Goal: Download file/media

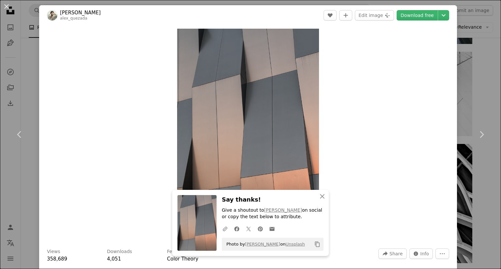
scroll to position [4804, 0]
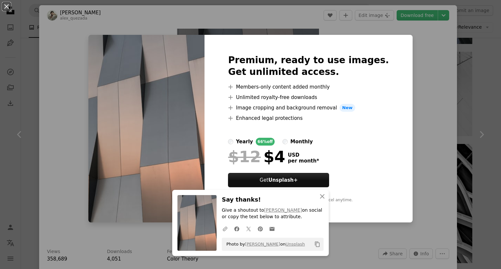
click at [145, 70] on img at bounding box center [146, 129] width 116 height 188
click at [321, 196] on icon "An X shape" at bounding box center [322, 197] width 8 height 8
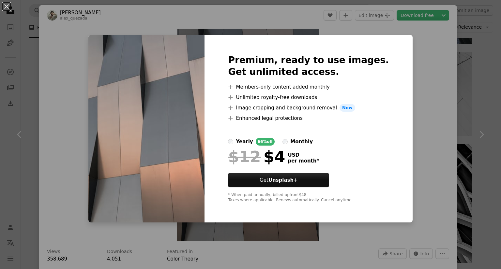
click at [428, 143] on div "An X shape Premium, ready to use images. Get unlimited access. A plus sign Memb…" at bounding box center [250, 134] width 501 height 269
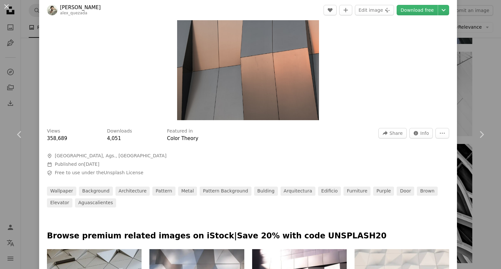
scroll to position [121, 0]
click at [437, 128] on button "More Actions" at bounding box center [442, 133] width 14 height 10
click at [413, 131] on icon "Info icon" at bounding box center [415, 132] width 5 height 5
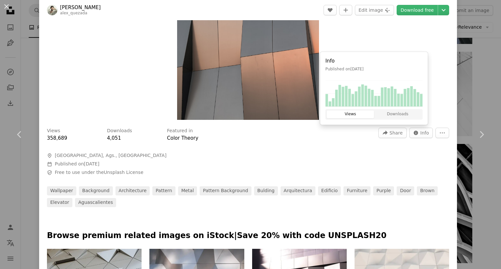
click at [337, 138] on div "Featured in Color Theory" at bounding box center [268, 135] width 203 height 14
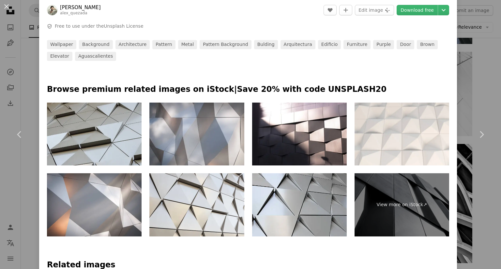
scroll to position [272, 0]
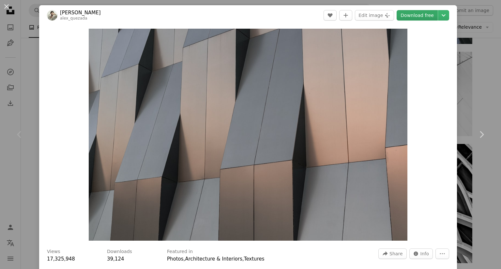
click at [416, 15] on link "Download free" at bounding box center [416, 15] width 41 height 10
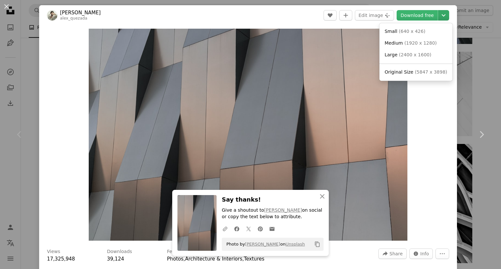
click at [438, 19] on icon "Chevron down" at bounding box center [443, 15] width 10 height 8
click at [426, 118] on dialog "An X shape Chevron left Chevron right [PERSON_NAME] alex_quezada A heart A plus…" at bounding box center [250, 134] width 501 height 269
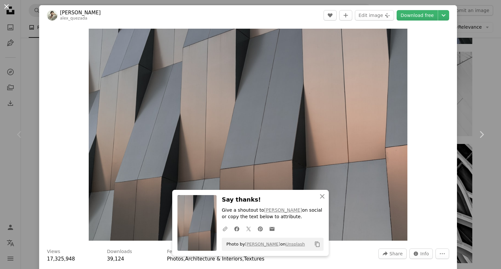
click at [7, 6] on button "An X shape" at bounding box center [7, 7] width 8 height 8
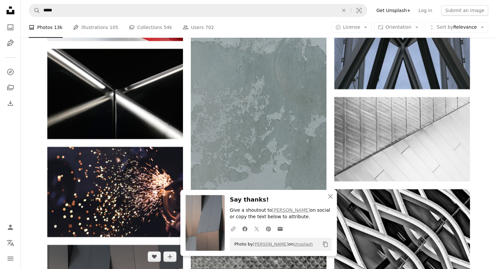
scroll to position [4758, 0]
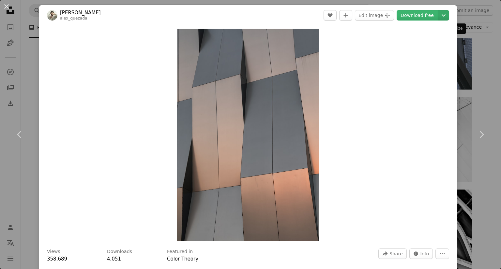
click at [440, 15] on icon "Chevron down" at bounding box center [443, 15] width 10 height 8
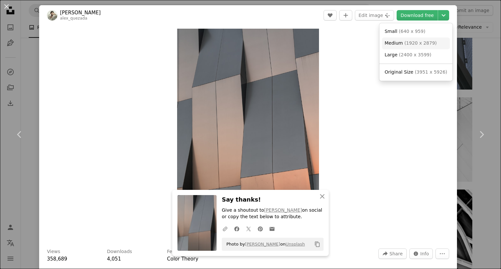
click at [414, 41] on span "( 1920 x 2879 )" at bounding box center [420, 42] width 32 height 5
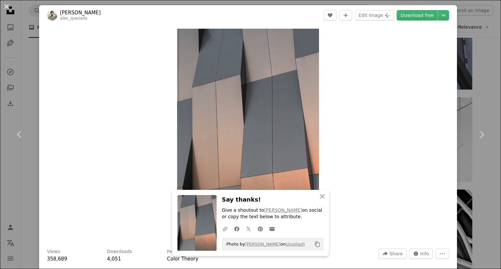
click at [7, 8] on button "An X shape" at bounding box center [7, 7] width 8 height 8
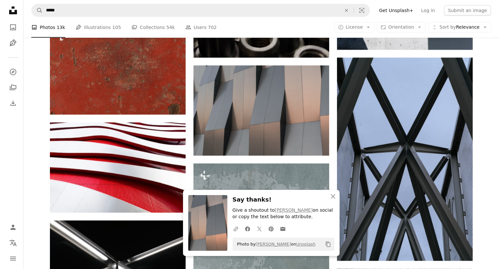
scroll to position [4585, 0]
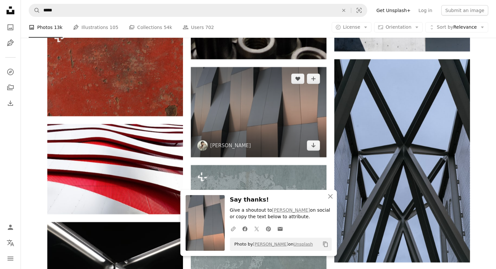
click at [255, 116] on img at bounding box center [259, 112] width 136 height 90
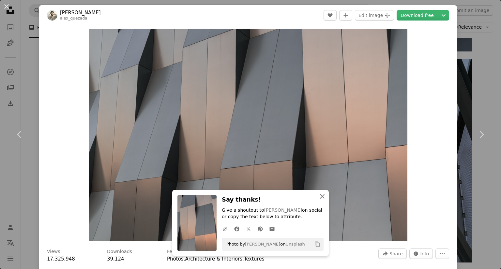
click at [321, 195] on icon "button" at bounding box center [322, 196] width 5 height 5
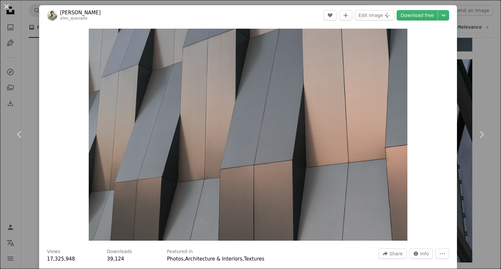
click at [5, 6] on button "An X shape" at bounding box center [7, 7] width 8 height 8
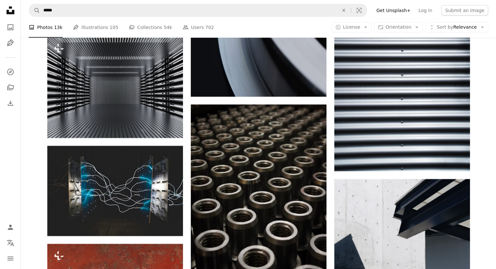
scroll to position [4326, 0]
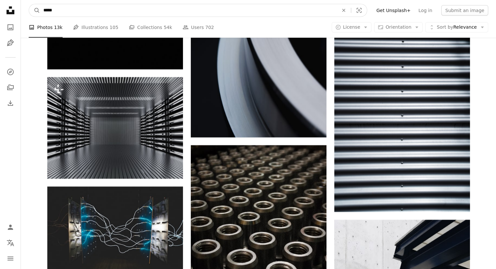
click at [127, 10] on input "*****" at bounding box center [188, 10] width 296 height 12
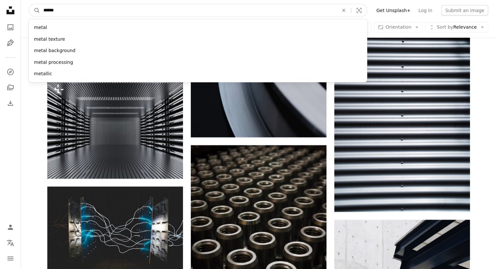
type input "*******"
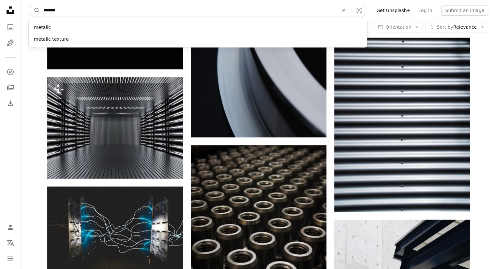
click button "A magnifying glass" at bounding box center [34, 10] width 11 height 12
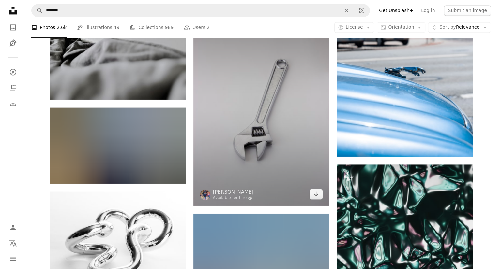
scroll to position [8360, 0]
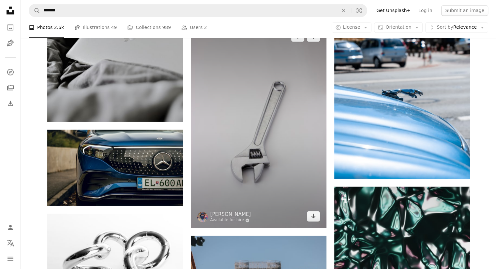
click at [243, 103] on img at bounding box center [259, 126] width 136 height 203
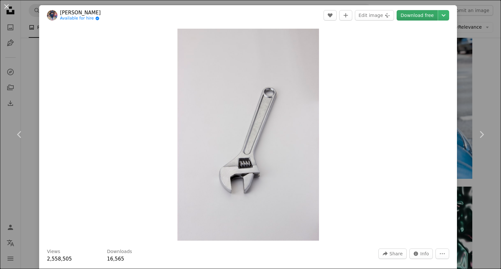
click at [401, 19] on link "Download free" at bounding box center [416, 15] width 41 height 10
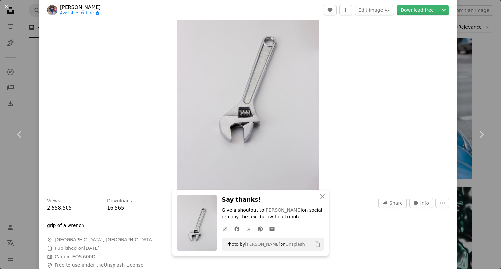
scroll to position [51, 0]
click at [208, 130] on img "Zoom in on this image" at bounding box center [247, 83] width 141 height 212
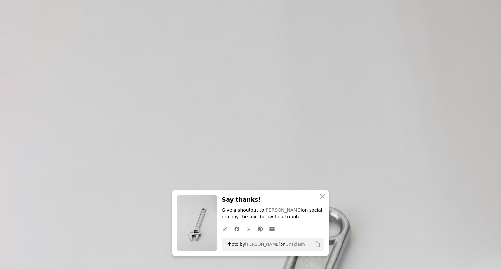
scroll to position [234, 0]
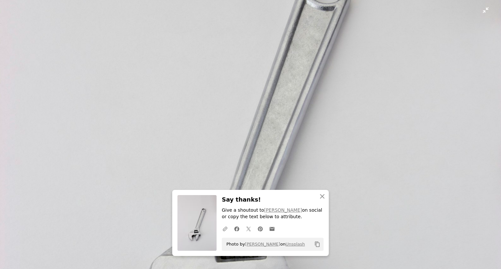
click at [208, 130] on img "Zoom out on this image" at bounding box center [250, 142] width 501 height 752
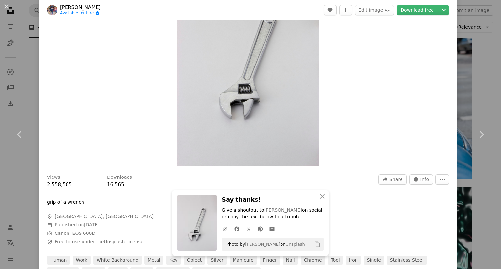
scroll to position [76, 0]
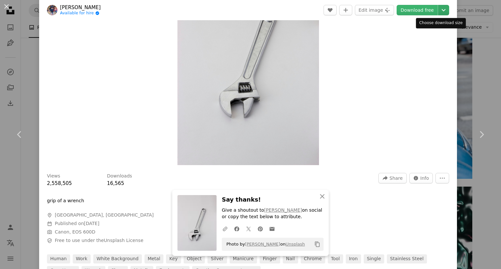
click at [438, 11] on icon "Chevron down" at bounding box center [443, 10] width 10 height 8
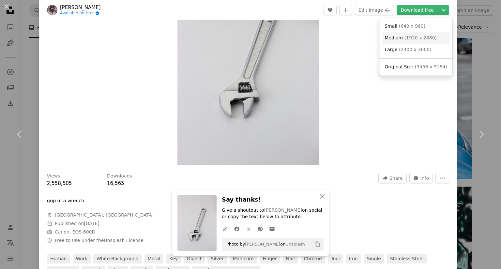
click at [408, 37] on span "( 1920 x 2880 )" at bounding box center [420, 37] width 32 height 5
